Goal: Information Seeking & Learning: Learn about a topic

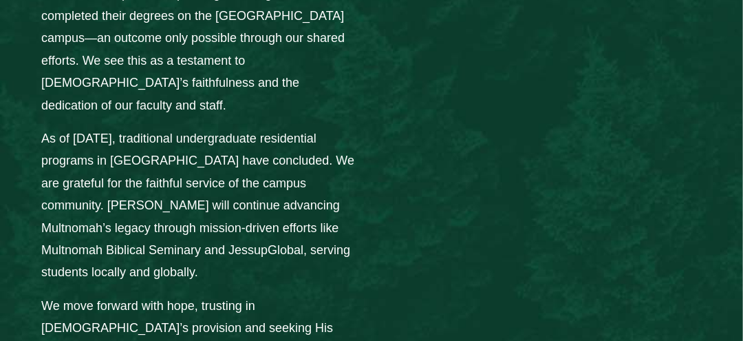
scroll to position [2271, 0]
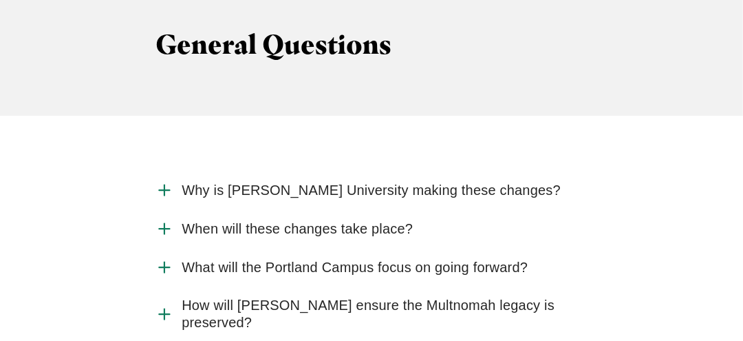
scroll to position [1583, 0]
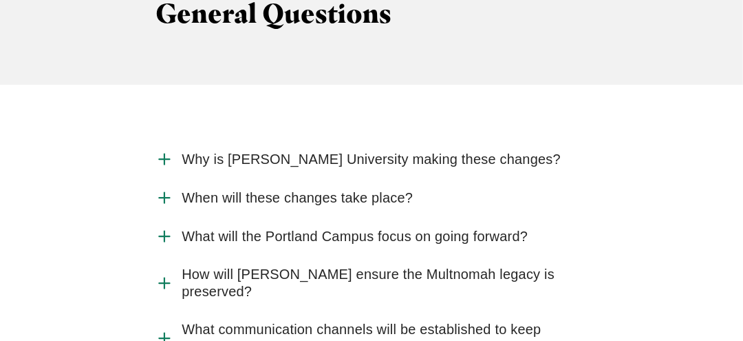
click at [165, 227] on icon "Accordion" at bounding box center [165, 236] width 18 height 18
click at [0, 0] on input "What will the Portland Campus focus on going forward?" at bounding box center [0, 0] width 0 height 0
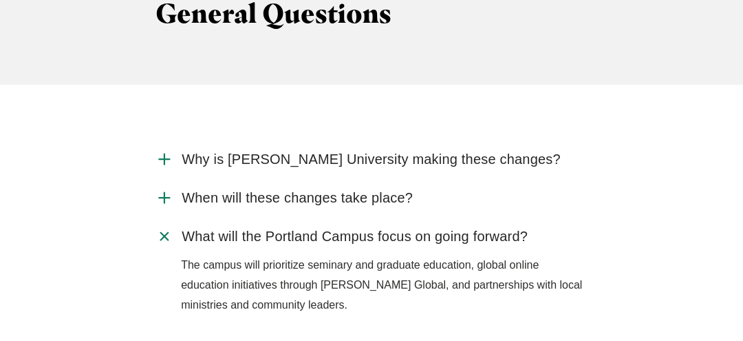
scroll to position [1652, 0]
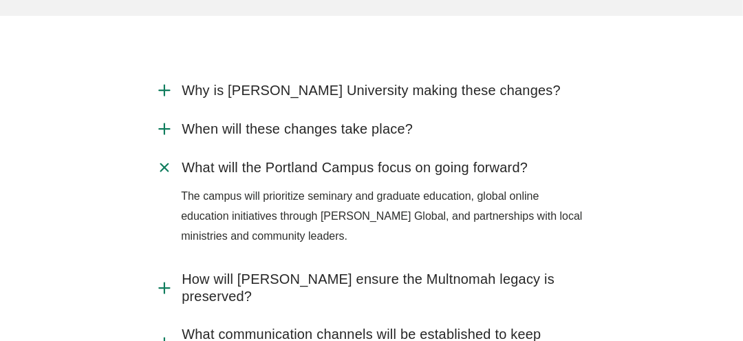
click at [152, 227] on div "Why is [PERSON_NAME] University making these changes? [PERSON_NAME][GEOGRAPHIC_…" at bounding box center [372, 220] width 458 height 299
click at [168, 279] on icon "Accordion" at bounding box center [165, 288] width 18 height 18
click at [0, 0] on input "How will [PERSON_NAME] ensure the Multnomah legacy is preserved?" at bounding box center [0, 0] width 0 height 0
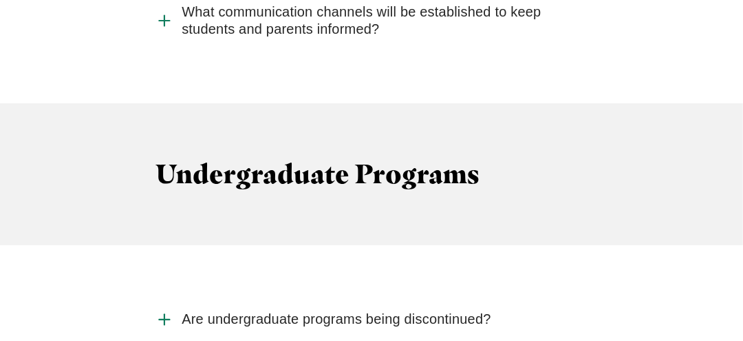
scroll to position [2203, 0]
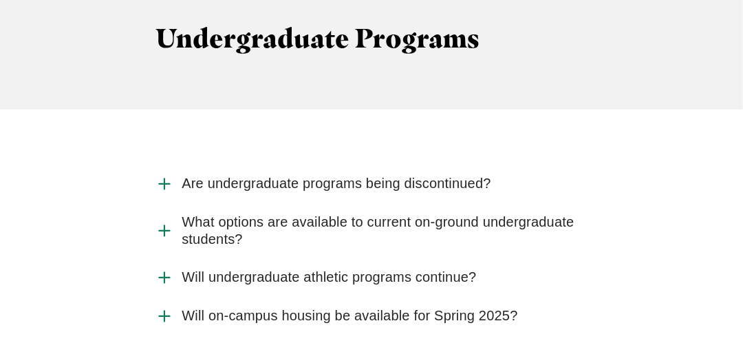
click at [164, 225] on use "Accordion" at bounding box center [165, 230] width 10 height 10
click at [0, 0] on input "What options are available to current on-ground undergraduate students?" at bounding box center [0, 0] width 0 height 0
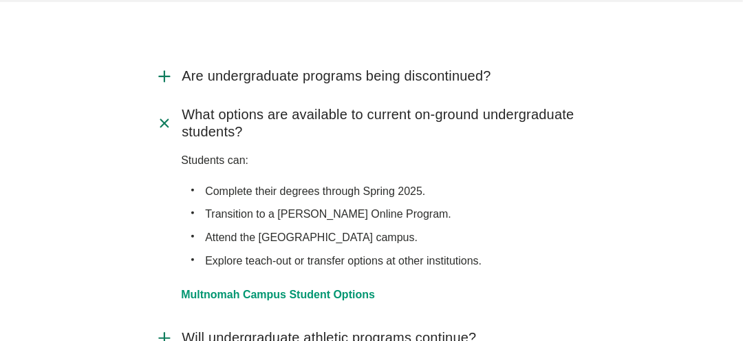
scroll to position [2340, 0]
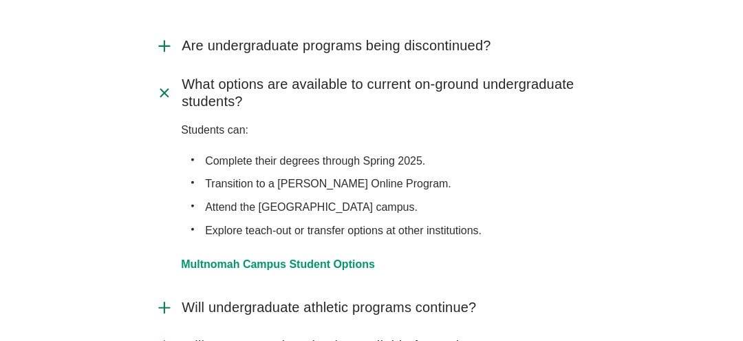
click at [164, 340] on use "Accordion" at bounding box center [165, 346] width 10 height 10
click at [0, 0] on input "Will on-campus housing be available for Spring 2025?" at bounding box center [0, 0] width 0 height 0
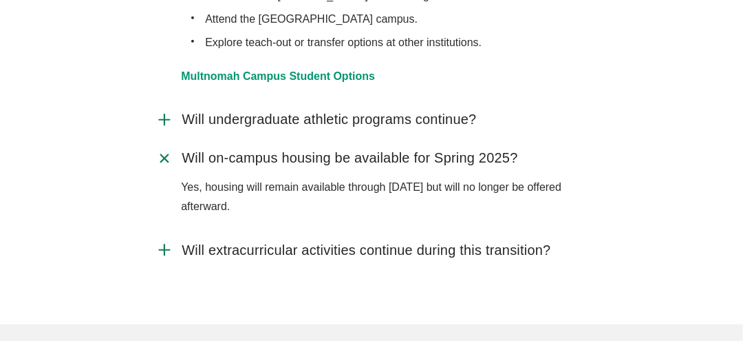
scroll to position [2546, 0]
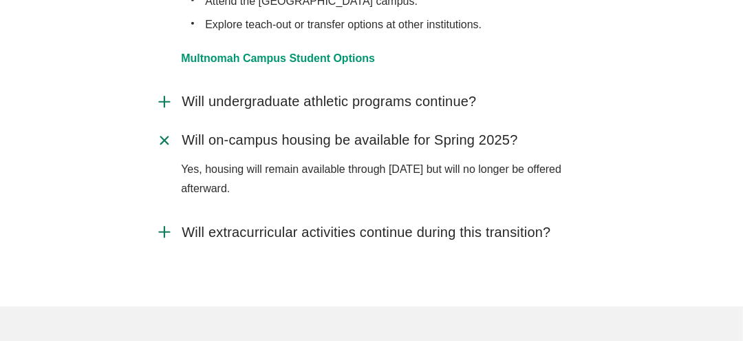
click at [167, 223] on icon "Accordion" at bounding box center [165, 232] width 18 height 18
click at [0, 0] on input "Will extracurricular activities continue during this transition?" at bounding box center [0, 0] width 0 height 0
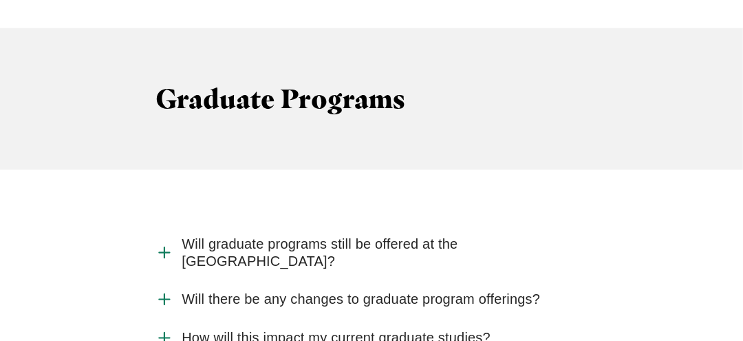
scroll to position [2891, 0]
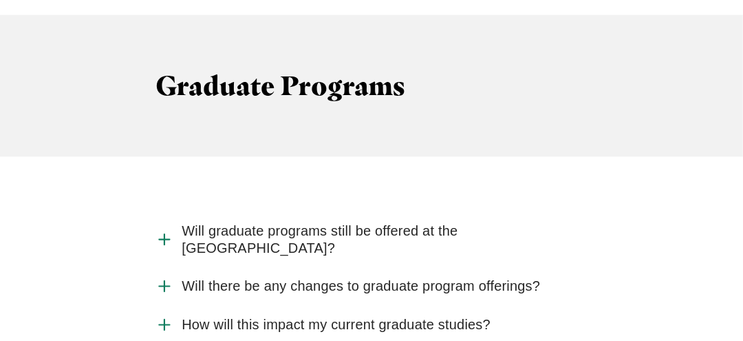
click at [173, 231] on icon "Accordion" at bounding box center [165, 240] width 18 height 18
click at [0, 0] on input "Will graduate programs still be offered at the Portland Campus?" at bounding box center [0, 0] width 0 height 0
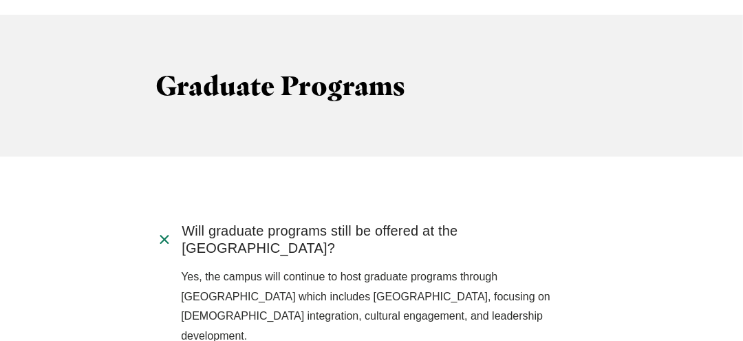
click at [0, 0] on input "Will there be any changes to graduate program offerings?" at bounding box center [0, 0] width 0 height 0
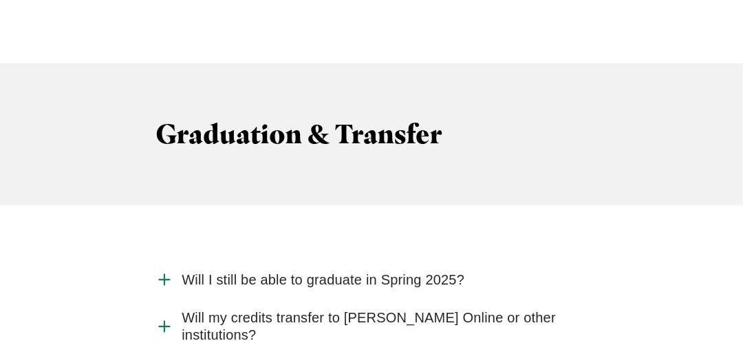
scroll to position [4473, 0]
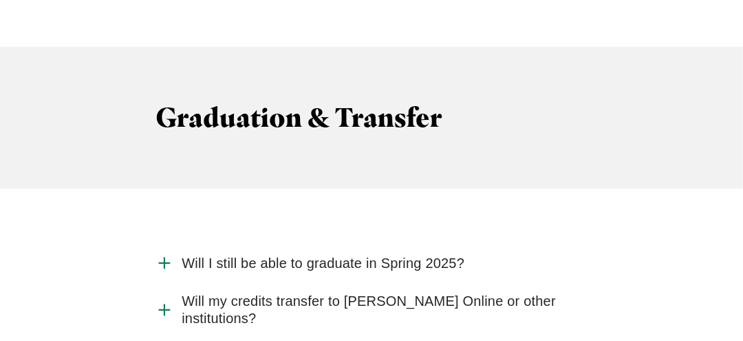
click at [0, 0] on input "What if I do not wish to move to Jessup Online or the Rocklin Campus?" at bounding box center [0, 0] width 0 height 0
